Goal: Task Accomplishment & Management: Use online tool/utility

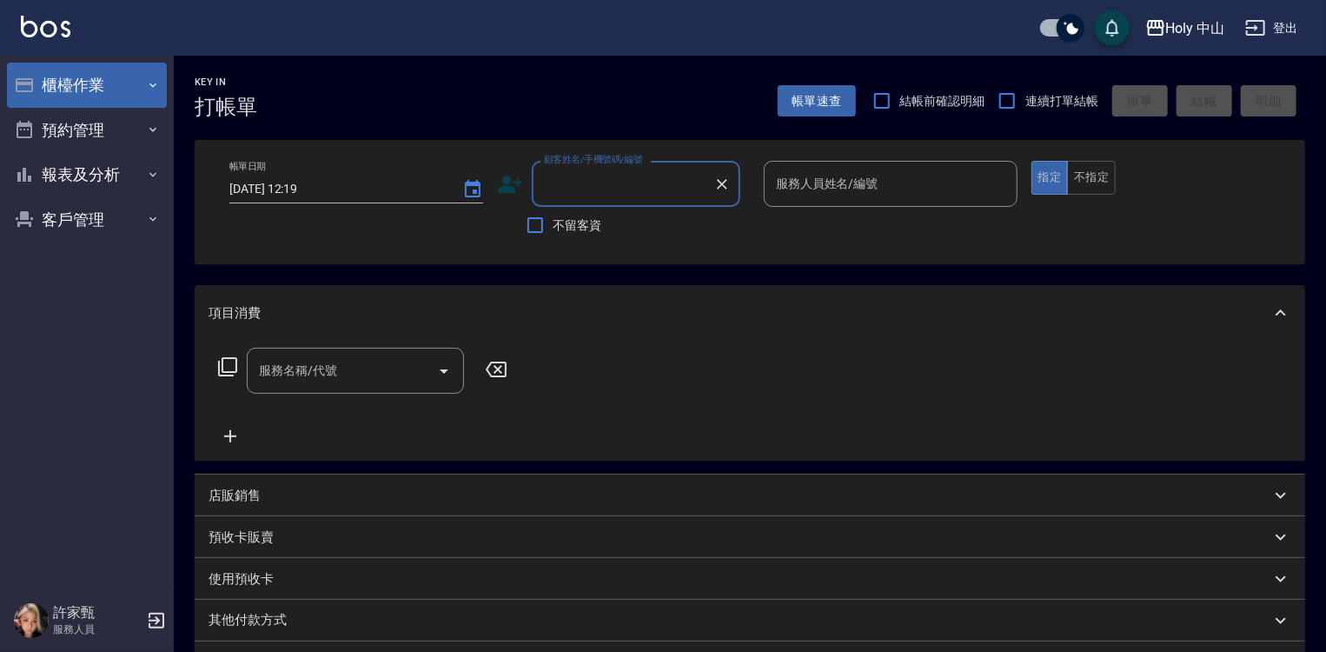
click at [154, 81] on icon "button" at bounding box center [153, 85] width 14 height 14
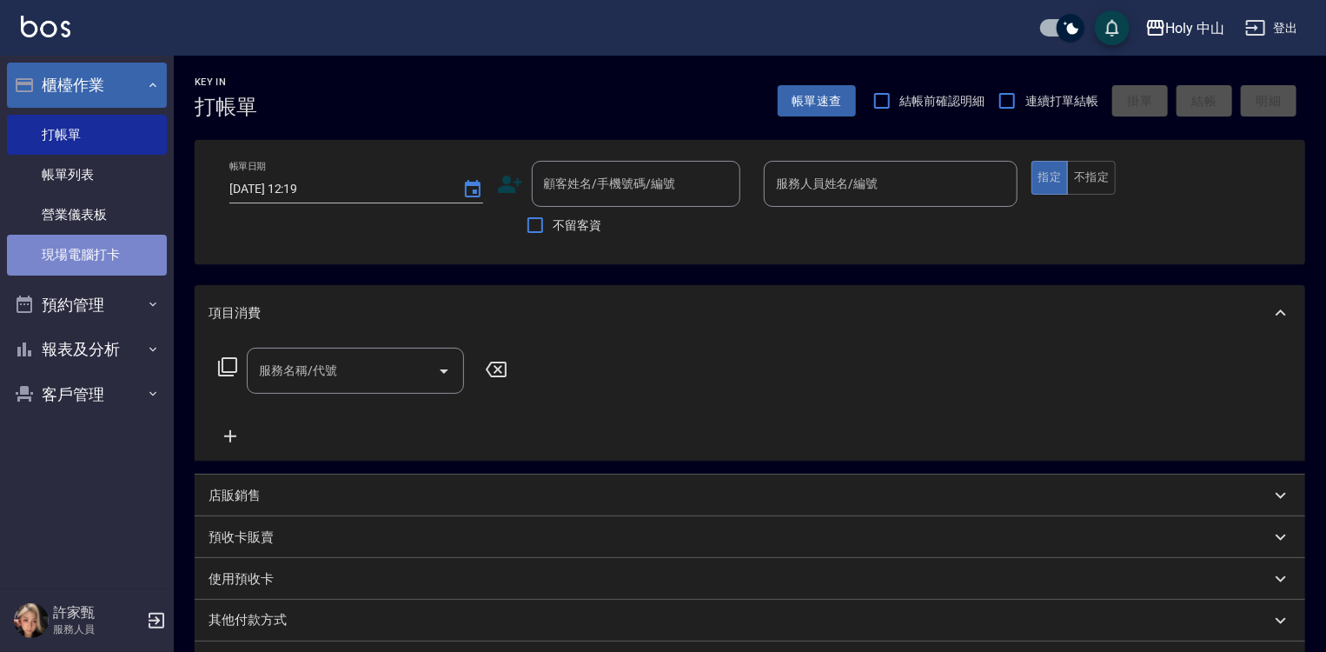
click at [133, 251] on link "現場電腦打卡" at bounding box center [87, 255] width 160 height 40
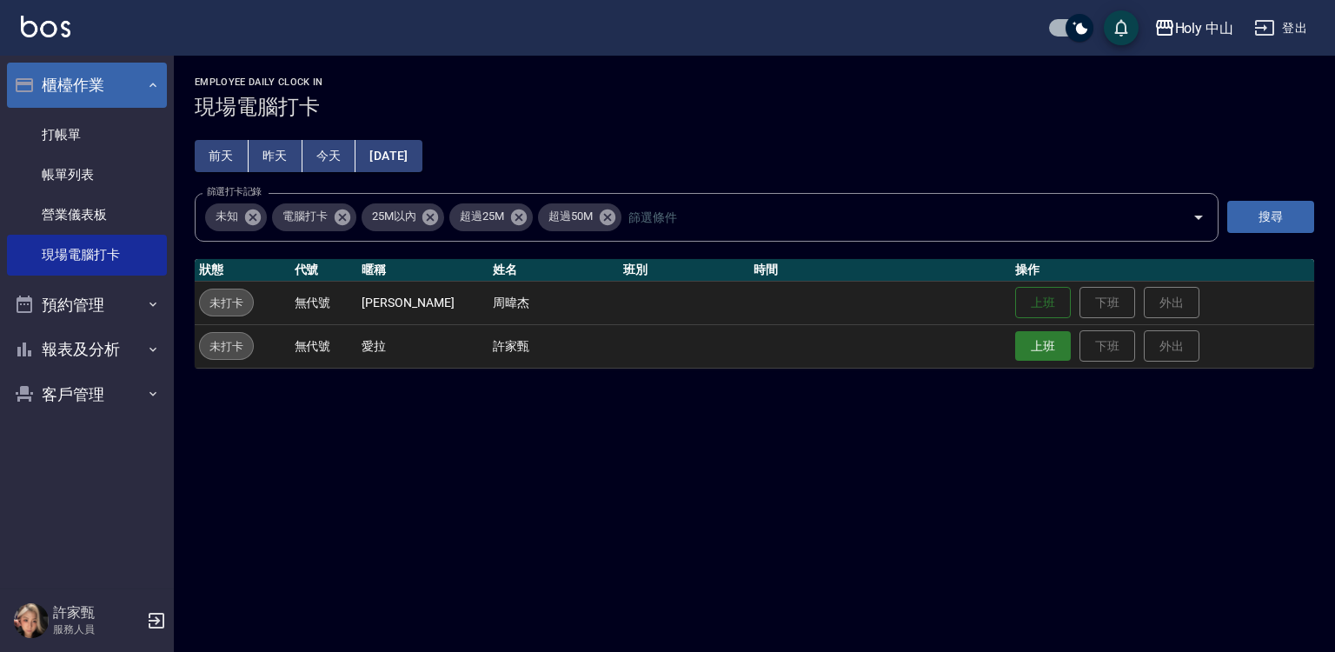
click at [1015, 341] on button "上班" at bounding box center [1043, 346] width 56 height 30
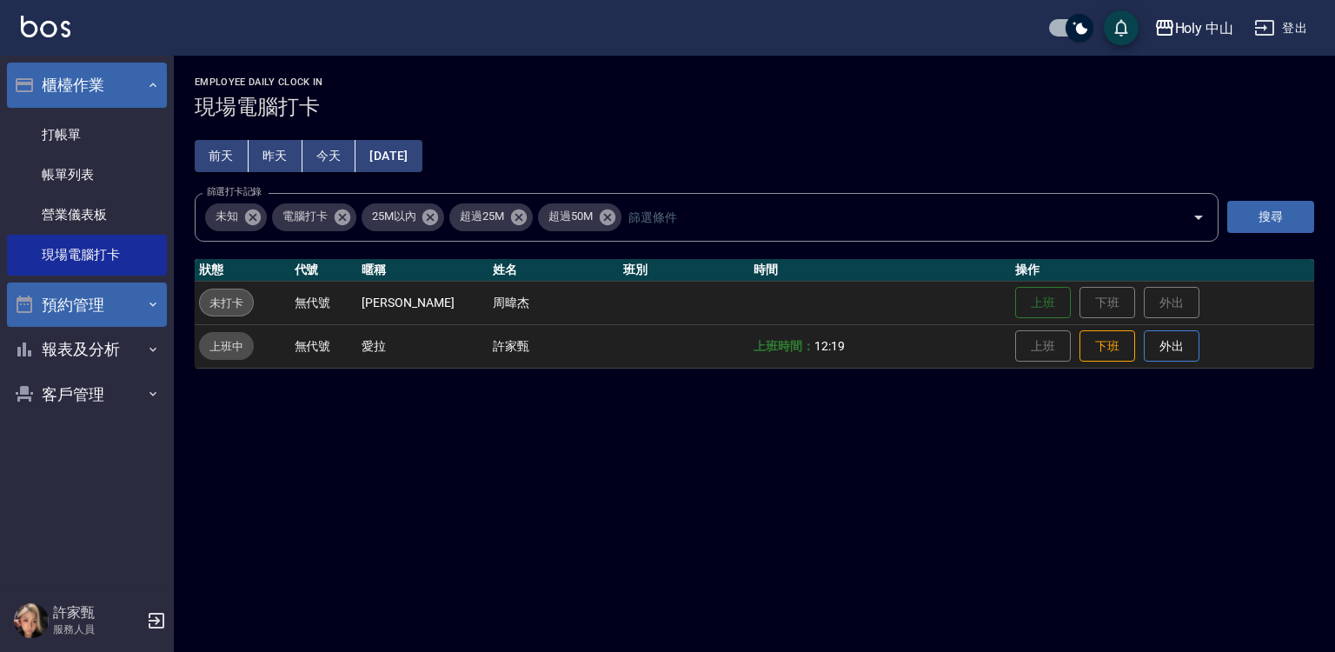
click at [146, 306] on icon "button" at bounding box center [153, 304] width 14 height 14
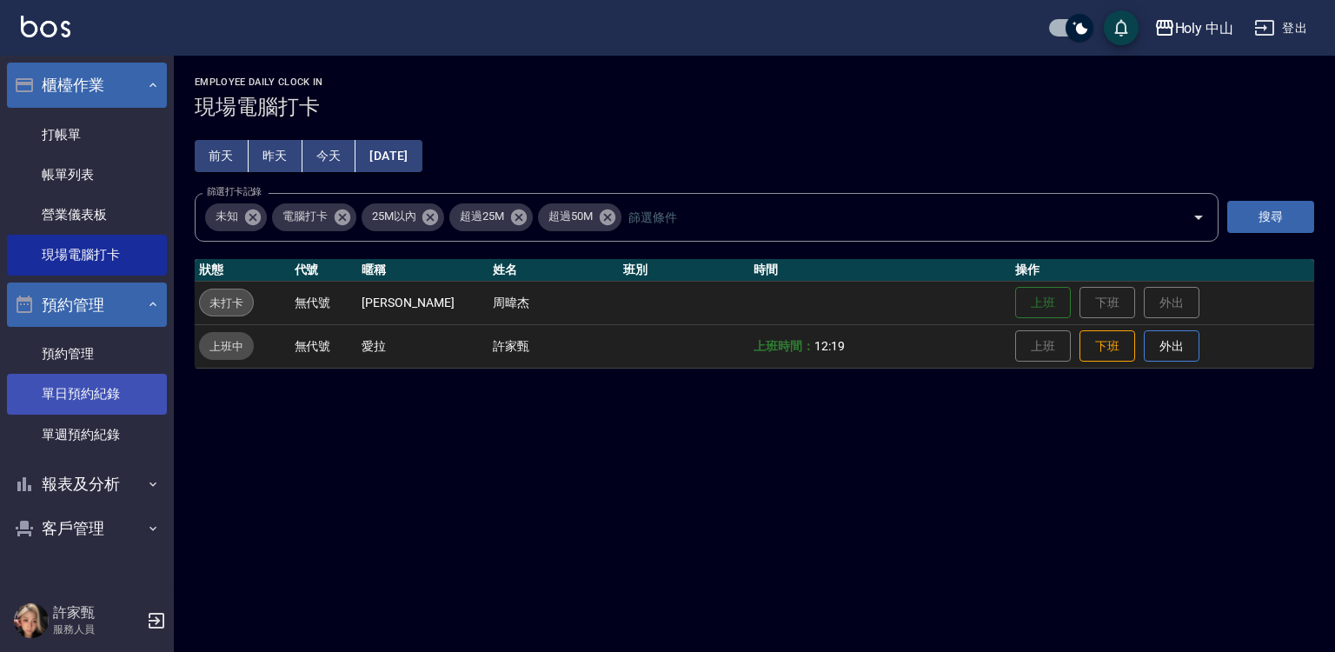
click at [110, 404] on link "單日預約紀錄" at bounding box center [87, 394] width 160 height 40
